Goal: Find contact information: Find contact information

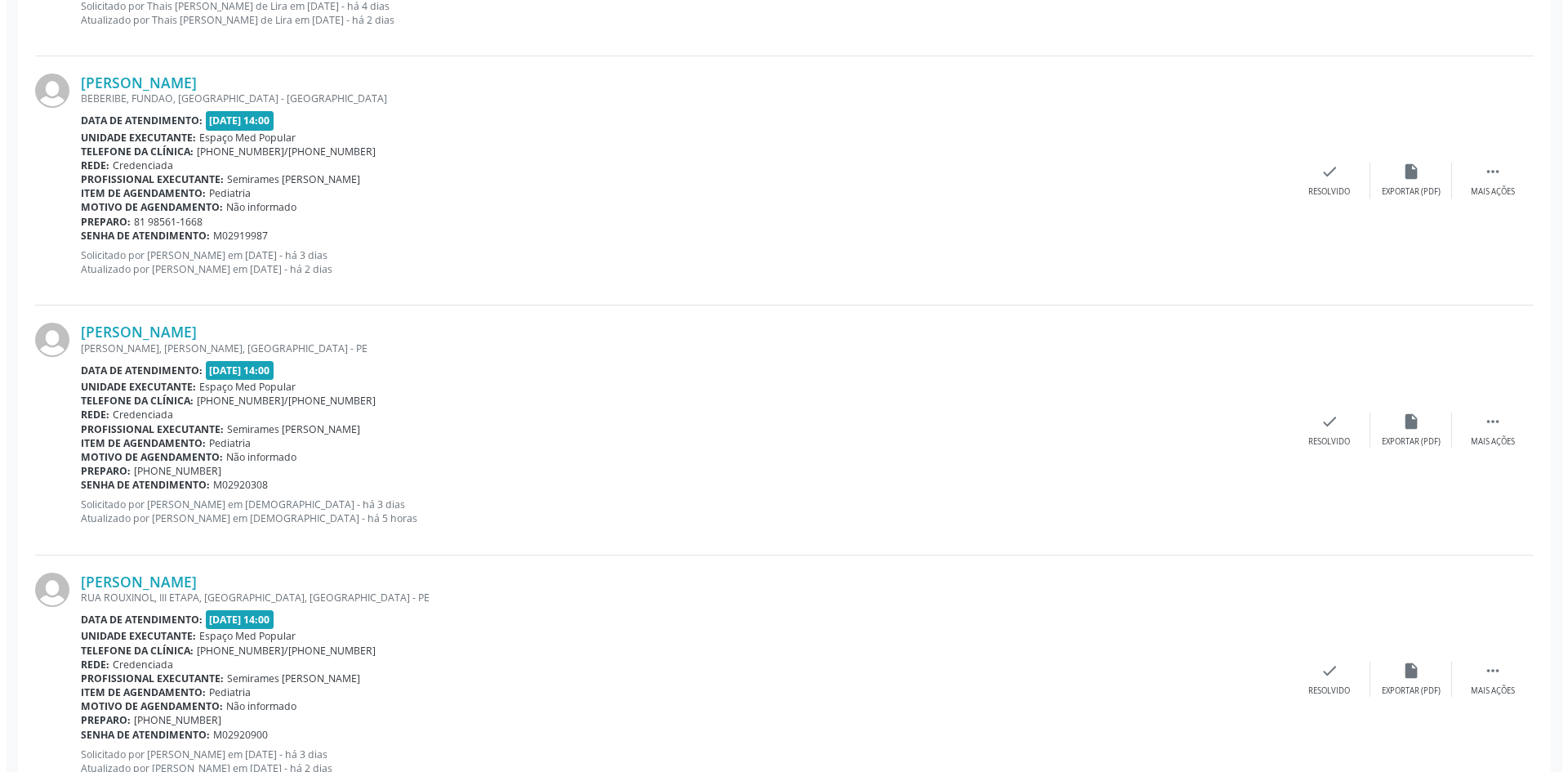
scroll to position [2741, 0]
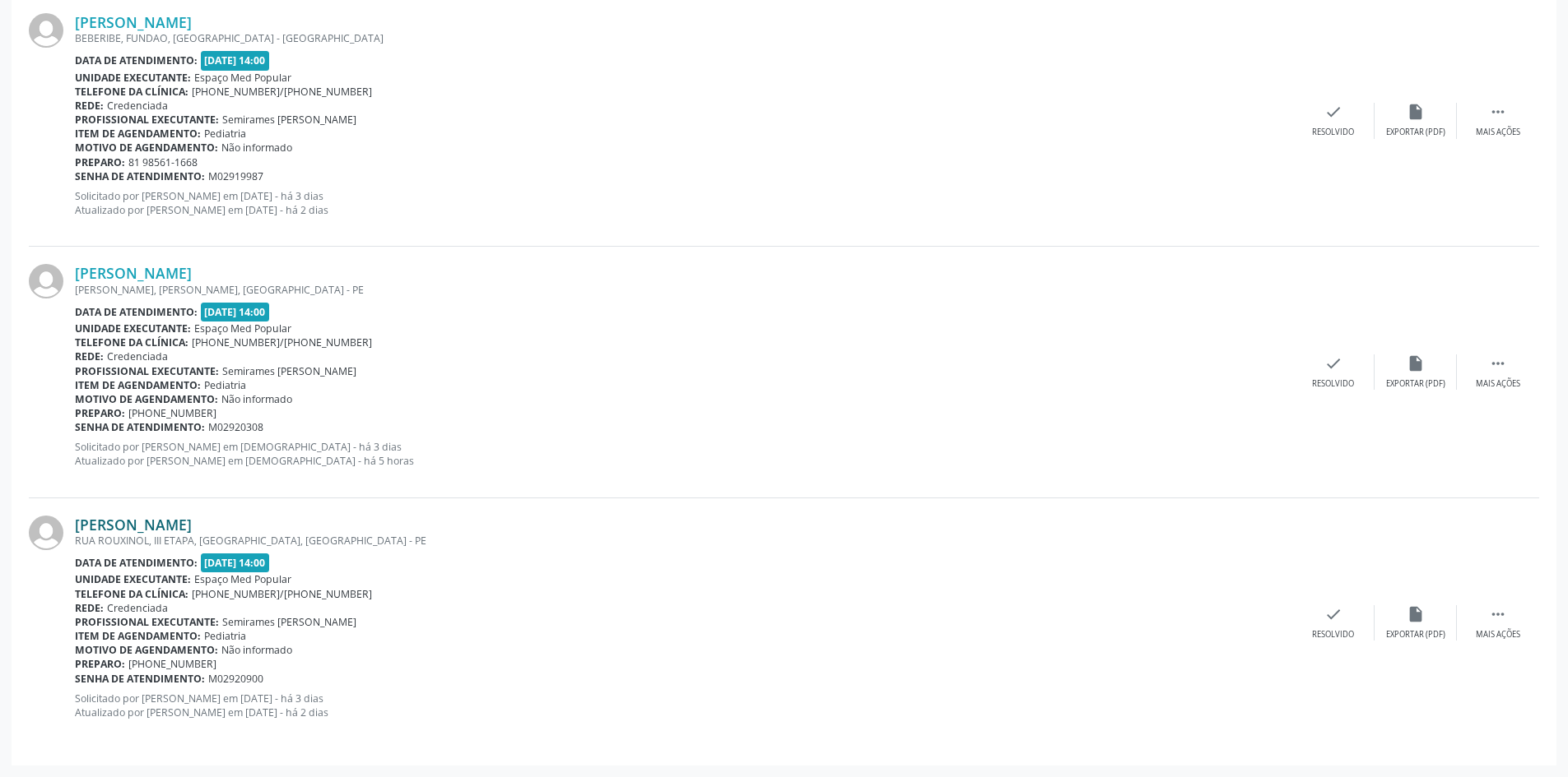
click at [191, 526] on link "[PERSON_NAME]" at bounding box center [134, 524] width 117 height 18
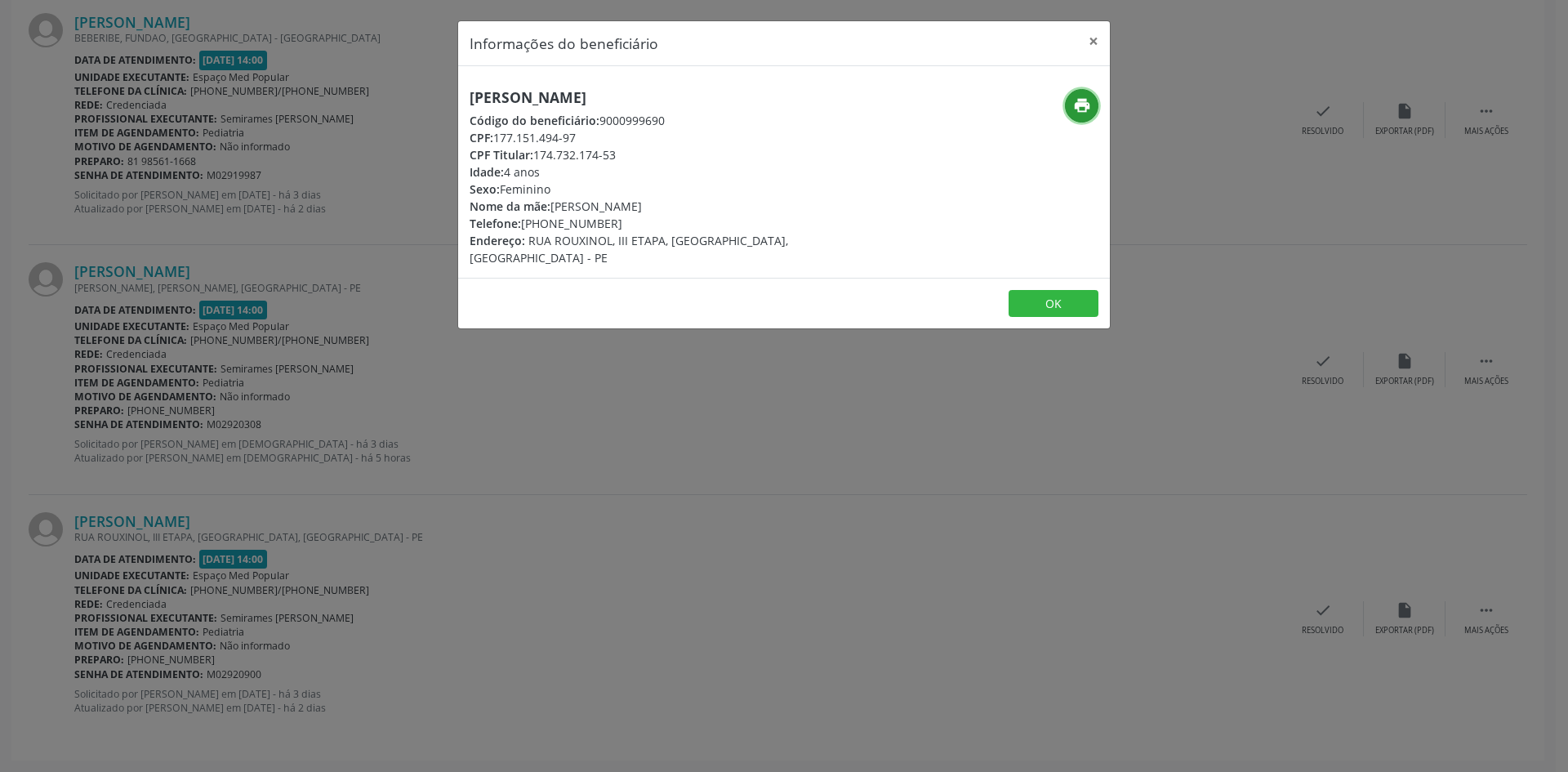
click at [1079, 103] on icon "print" at bounding box center [1081, 105] width 18 height 18
drag, startPoint x: 618, startPoint y: 226, endPoint x: 546, endPoint y: 229, distance: 72.1
click at [546, 229] on div "Telefone: [PHONE_NUMBER]" at bounding box center [675, 223] width 412 height 18
copy div "99714-5887"
click at [558, 427] on div "Informações do beneficiário × [PERSON_NAME] Código do beneficiário: 9000999690 …" at bounding box center [784, 386] width 1568 height 772
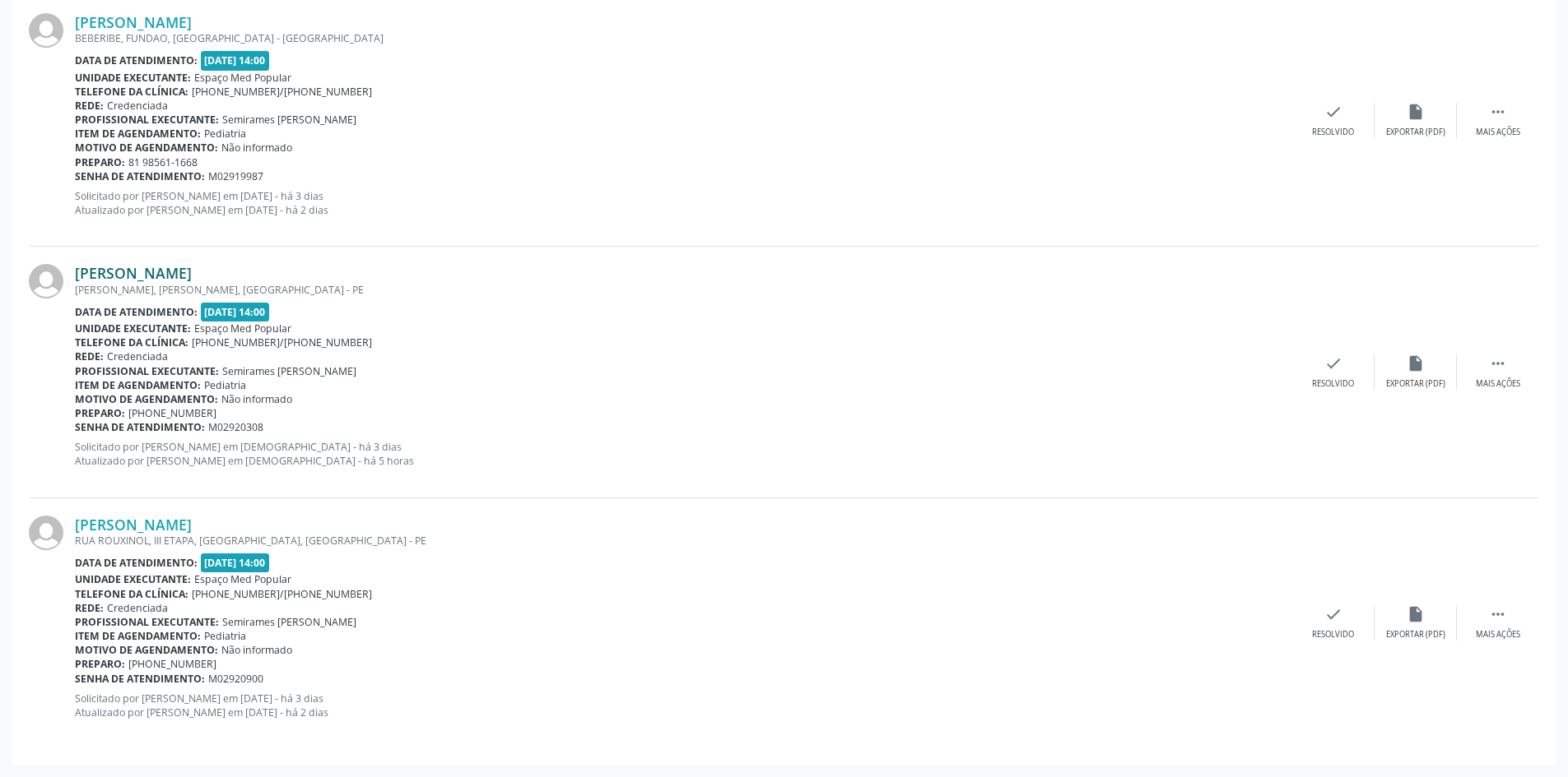
click at [191, 272] on link "[PERSON_NAME]" at bounding box center [134, 272] width 117 height 18
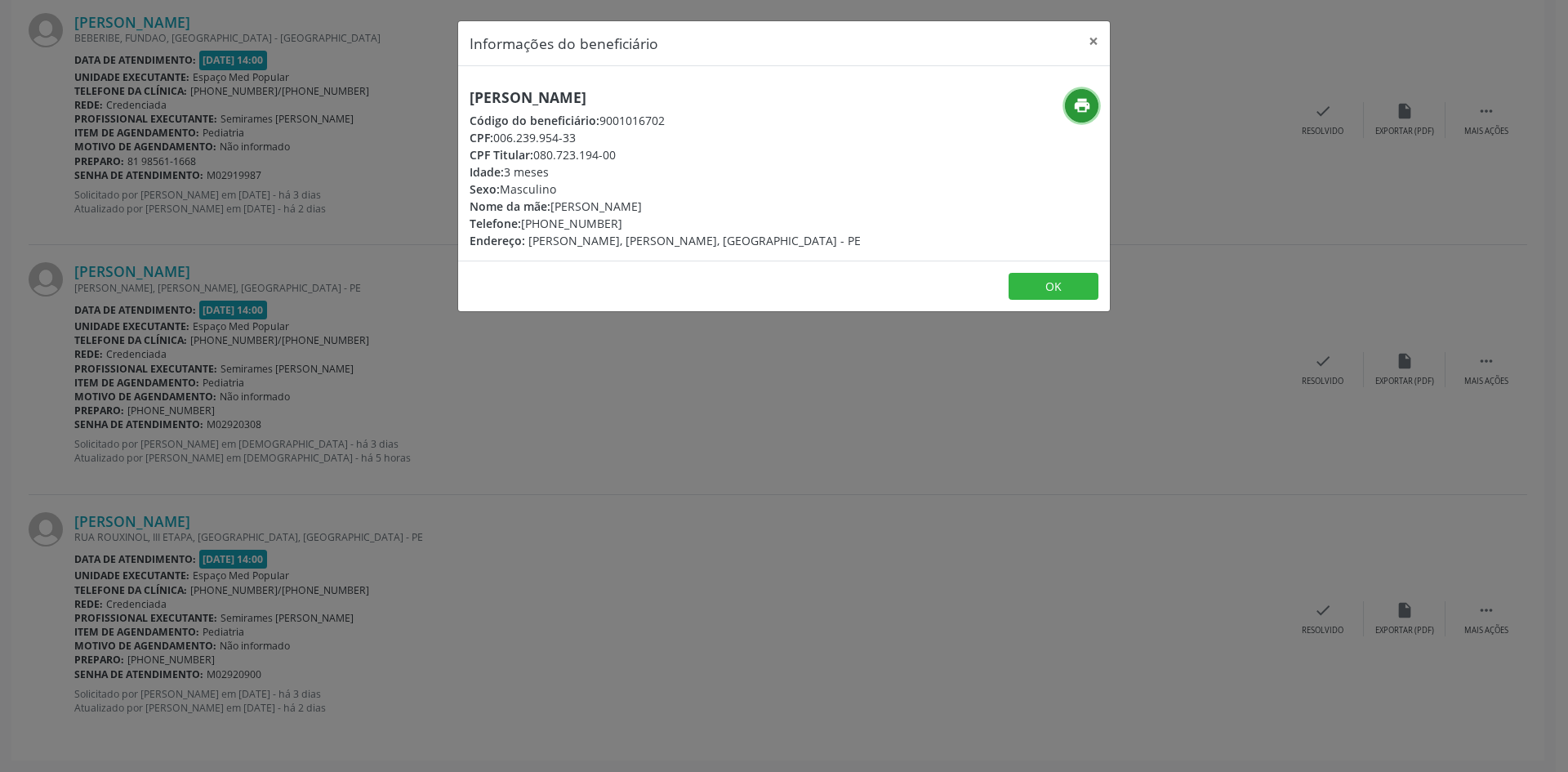
click at [1091, 108] on icon "print" at bounding box center [1081, 105] width 18 height 18
drag, startPoint x: 611, startPoint y: 221, endPoint x: 548, endPoint y: 230, distance: 63.6
click at [548, 230] on div "Telefone: [PHONE_NUMBER]" at bounding box center [665, 223] width 391 height 18
copy div "99979-7850"
